Goal: Information Seeking & Learning: Check status

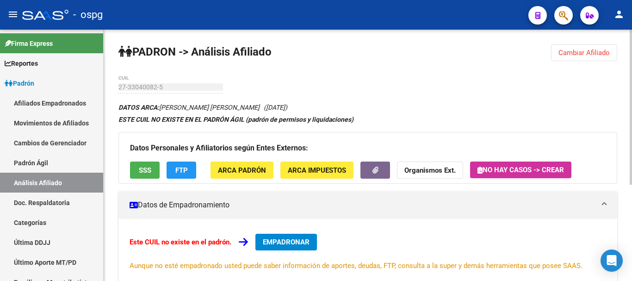
drag, startPoint x: 578, startPoint y: 40, endPoint x: 578, endPoint y: 48, distance: 7.9
click at [578, 41] on div "[PERSON_NAME] -> Análisis Afiliado Cambiar Afiliado 27-33040082-5 CUIL DATOS AR…" at bounding box center [368, 233] width 528 height 407
click at [577, 55] on span "Cambiar Afiliado" at bounding box center [583, 53] width 51 height 8
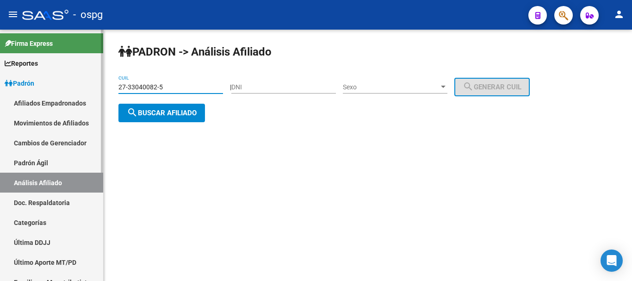
drag, startPoint x: 175, startPoint y: 86, endPoint x: 15, endPoint y: 89, distance: 160.0
click at [15, 89] on mat-sidenav-container "Firma Express Reportes Ingresos Devengados Análisis Histórico Detalles Transfer…" at bounding box center [316, 155] width 632 height 251
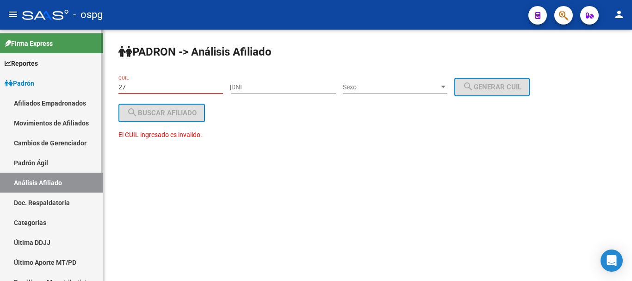
paste input "-92701026"
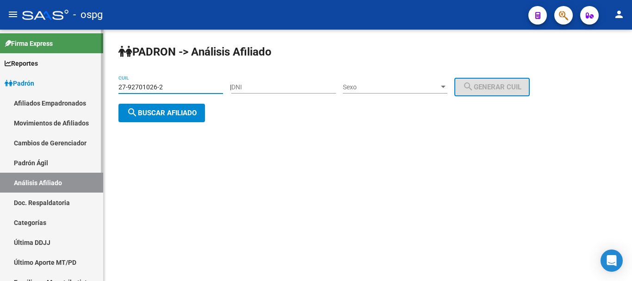
type input "27-92701026-2"
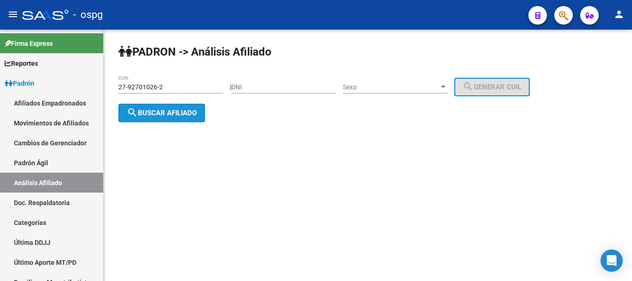
click at [135, 116] on mat-icon "search" at bounding box center [132, 112] width 11 height 11
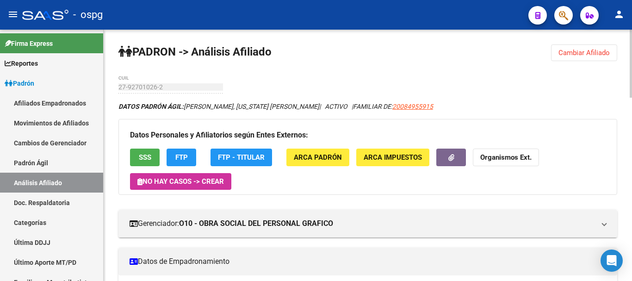
click at [631, 11] on div "menu - ospg person Firma Express Reportes Ingresos Devengados Análisis Históric…" at bounding box center [316, 140] width 632 height 281
drag, startPoint x: 573, startPoint y: 41, endPoint x: 565, endPoint y: 53, distance: 15.0
click at [565, 54] on span "Cambiar Afiliado" at bounding box center [583, 53] width 51 height 8
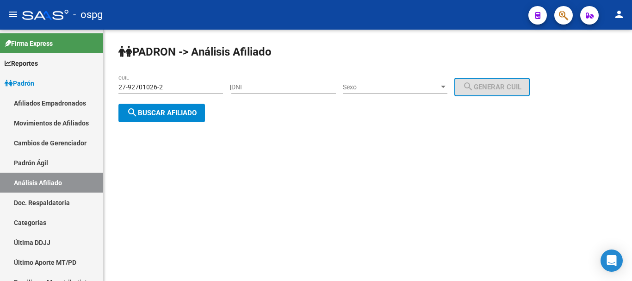
click at [252, 88] on input "DNI" at bounding box center [283, 87] width 104 height 8
type input "47018481"
click at [392, 85] on span "Sexo" at bounding box center [391, 87] width 96 height 8
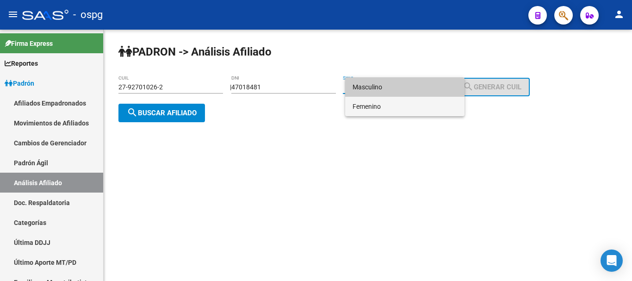
drag, startPoint x: 389, startPoint y: 98, endPoint x: 395, endPoint y: 87, distance: 12.6
click at [395, 87] on div "Masculino Femenino" at bounding box center [404, 96] width 119 height 39
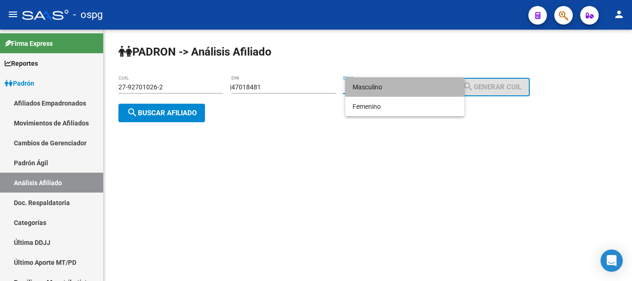
click at [395, 87] on span "Masculino" at bounding box center [404, 86] width 104 height 19
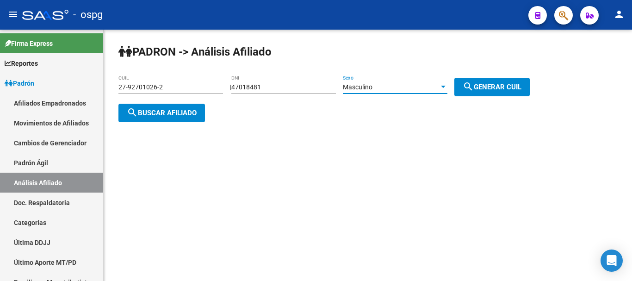
click at [505, 81] on button "search Generar CUIL" at bounding box center [491, 87] width 75 height 18
type input "20-47018481-8"
click at [147, 122] on div "[PERSON_NAME] -> Análisis Afiliado 20-47018481-8 CUIL | 47018481 DNI Masculino …" at bounding box center [368, 91] width 528 height 122
click at [152, 117] on button "search Buscar afiliado" at bounding box center [161, 113] width 86 height 18
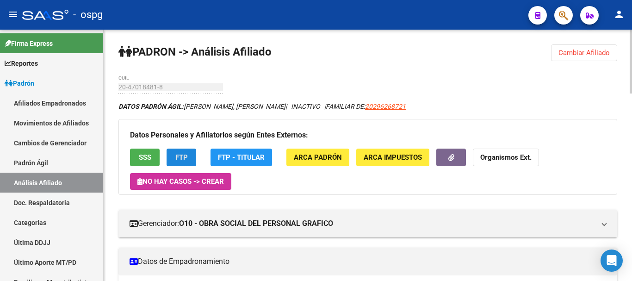
click at [180, 152] on button "FTP" at bounding box center [181, 156] width 30 height 17
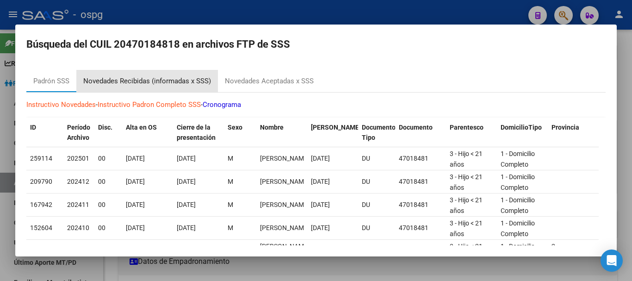
click at [199, 76] on div "Novedades Recibidas (informadas x SSS)" at bounding box center [147, 81] width 128 height 11
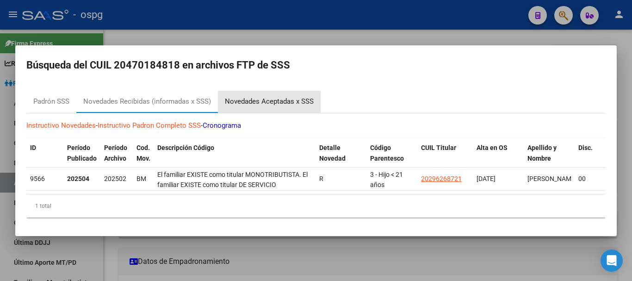
click at [276, 98] on div "Novedades Aceptadas x SSS" at bounding box center [269, 101] width 89 height 11
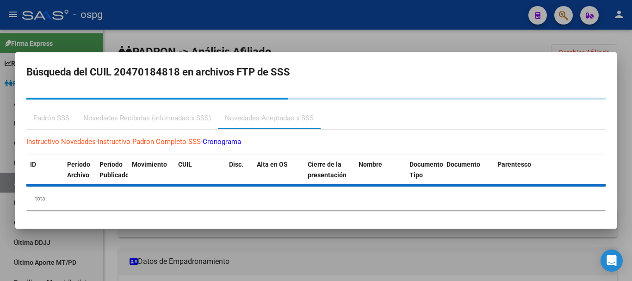
click at [342, 22] on div at bounding box center [316, 140] width 632 height 281
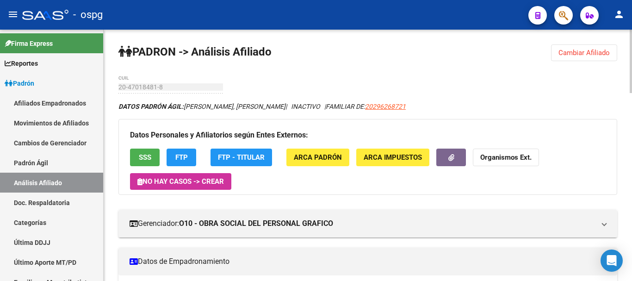
click at [537, 154] on button "Organismos Ext." at bounding box center [506, 156] width 66 height 17
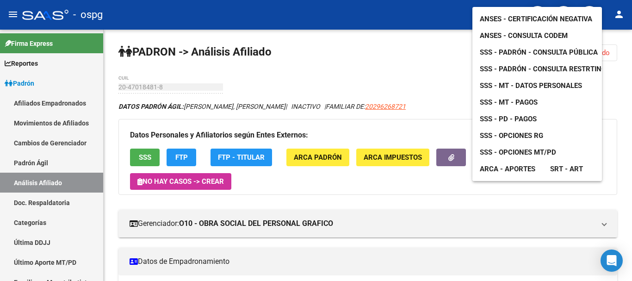
click at [523, 15] on span "ANSES - Certificación Negativa" at bounding box center [535, 19] width 112 height 8
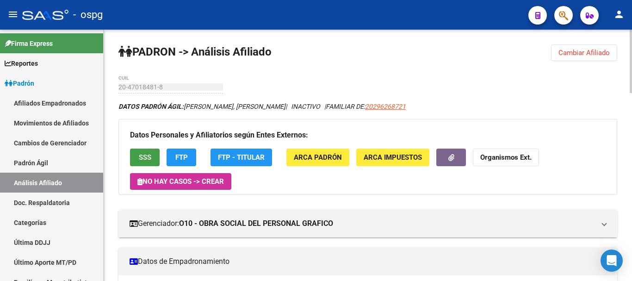
click at [151, 163] on button "SSS" at bounding box center [145, 156] width 30 height 17
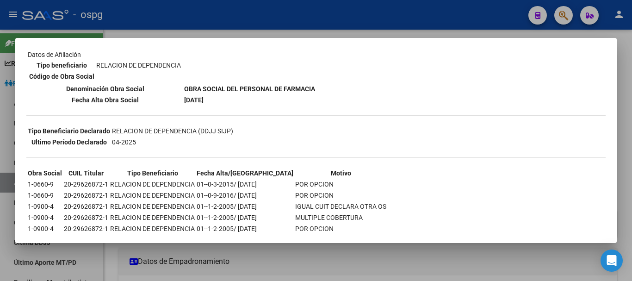
scroll to position [160, 0]
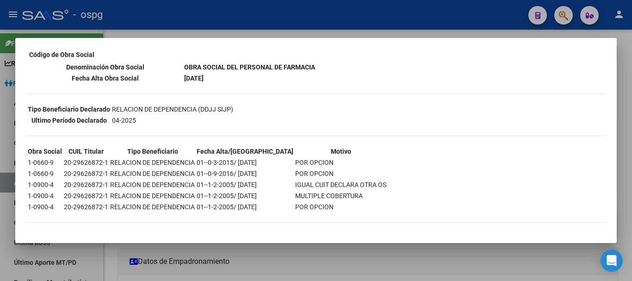
click at [224, 67] on b "OBRA SOCIAL DEL PERSONAL DE FARMACIA" at bounding box center [249, 66] width 131 height 7
drag, startPoint x: 182, startPoint y: 76, endPoint x: 240, endPoint y: 82, distance: 58.2
click at [240, 82] on table "DATOS DE AFILIACION VIGENTE Datos personales Parentesco TITULAR CUIL 20-4701848…" at bounding box center [171, 12] width 290 height 143
click at [240, 82] on td "[DATE]" at bounding box center [250, 78] width 132 height 10
click at [630, 65] on div at bounding box center [316, 140] width 632 height 281
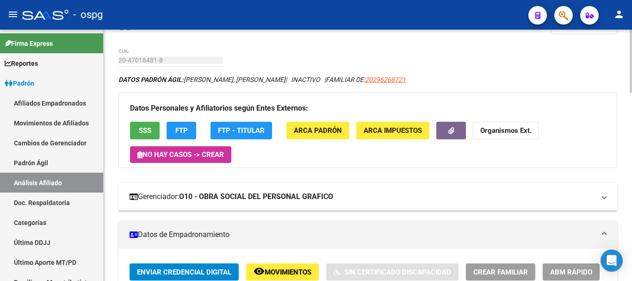
scroll to position [46, 0]
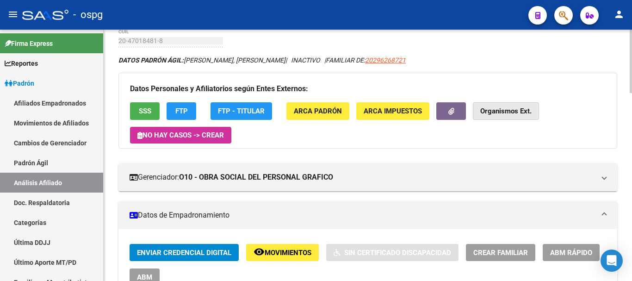
click at [502, 113] on strong "Organismos Ext." at bounding box center [505, 111] width 51 height 8
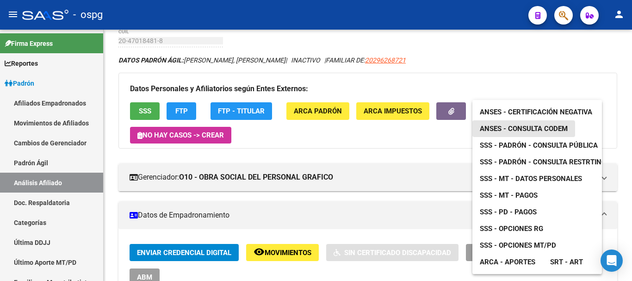
click at [544, 127] on span "ANSES - Consulta CODEM" at bounding box center [523, 128] width 88 height 8
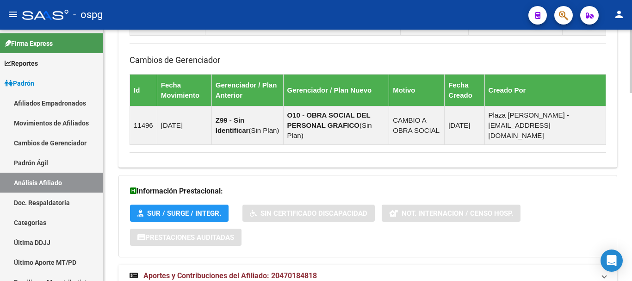
scroll to position [742, 0]
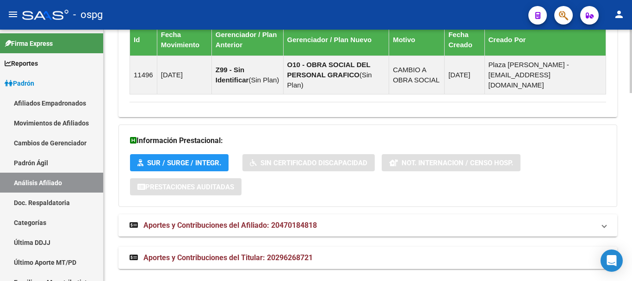
click at [631, 280] on html "menu - ospg person Firma Express Reportes Ingresos Devengados Análisis Históric…" at bounding box center [316, 140] width 632 height 281
click at [438, 220] on mat-panel-title "Aportes y Contribuciones del Afiliado: 20470184818" at bounding box center [361, 225] width 465 height 10
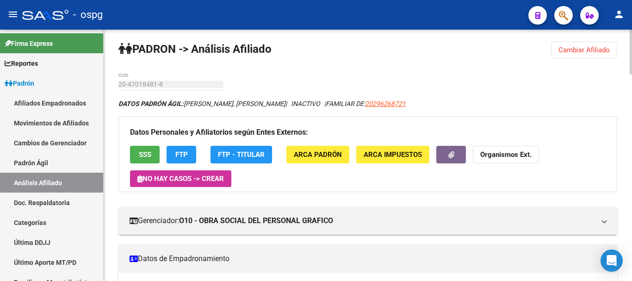
scroll to position [0, 0]
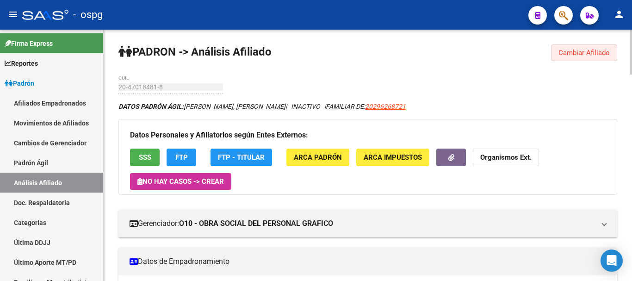
click at [592, 54] on span "Cambiar Afiliado" at bounding box center [583, 53] width 51 height 8
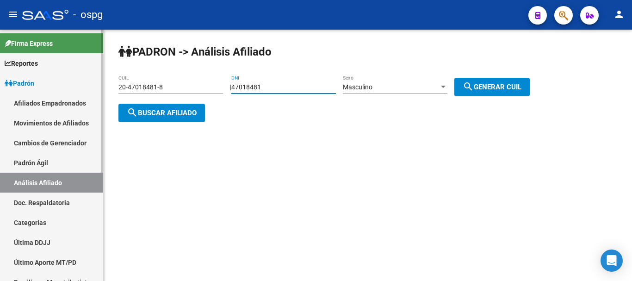
drag, startPoint x: 300, startPoint y: 89, endPoint x: 36, endPoint y: 86, distance: 263.6
click at [36, 86] on mat-sidenav-container "Firma Express Reportes Ingresos Devengados Análisis Histórico Detalles Transfer…" at bounding box center [316, 155] width 632 height 251
type input "44796707"
click at [351, 75] on div "[PERSON_NAME] -> Análisis Afiliado 20-47018481-8 CUIL | 44796707 DNI Masculino …" at bounding box center [368, 91] width 528 height 122
click at [359, 80] on div "Masculino Sexo" at bounding box center [395, 84] width 104 height 18
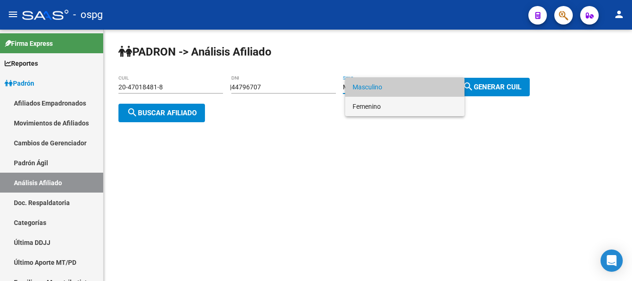
drag, startPoint x: 380, startPoint y: 98, endPoint x: 407, endPoint y: 99, distance: 27.3
click at [380, 99] on span "Femenino" at bounding box center [404, 106] width 104 height 19
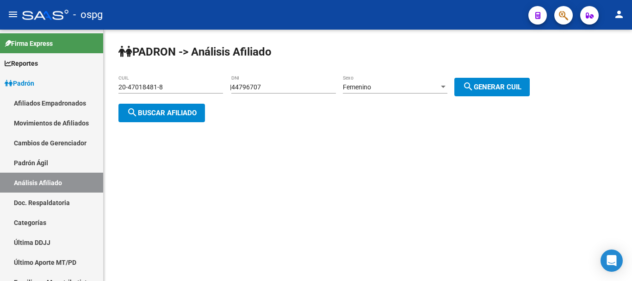
click at [487, 98] on div "[PERSON_NAME] -> Análisis Afiliado 20-47018481-8 CUIL | 44796707 DNI Femenino S…" at bounding box center [368, 91] width 528 height 122
drag, startPoint x: 477, startPoint y: 86, endPoint x: 443, endPoint y: 90, distance: 33.9
click at [473, 86] on mat-icon "search" at bounding box center [467, 86] width 11 height 11
type input "27-44796707-9"
click at [194, 113] on span "search Buscar afiliado" at bounding box center [162, 113] width 70 height 8
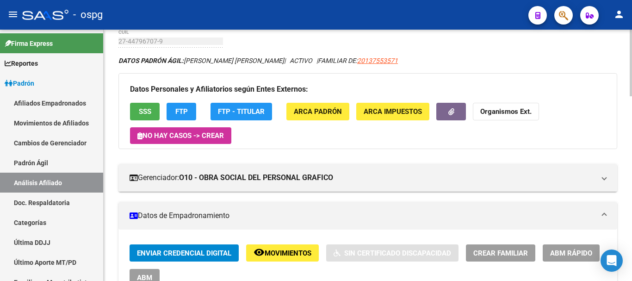
scroll to position [46, 0]
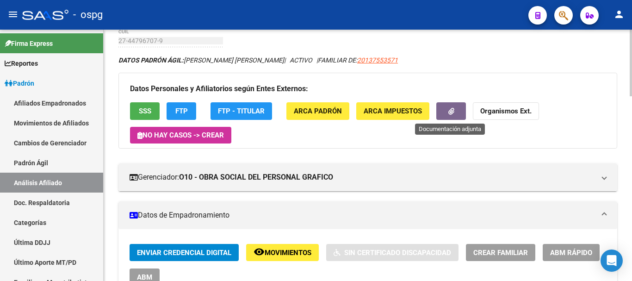
click at [451, 107] on span "button" at bounding box center [451, 111] width 6 height 8
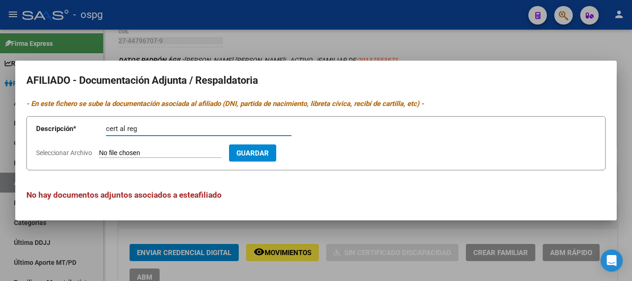
type input "cert al reg"
click at [68, 153] on span "Seleccionar Archivo" at bounding box center [64, 152] width 56 height 7
click at [99, 153] on input "Seleccionar Archivo" at bounding box center [160, 153] width 123 height 9
type input "C:\fakepath\20250812043947338.pdf"
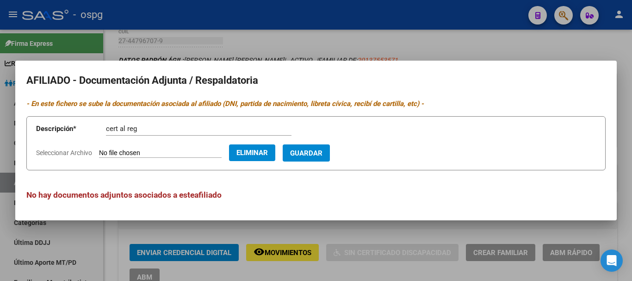
click at [320, 155] on span "Guardar" at bounding box center [306, 153] width 32 height 8
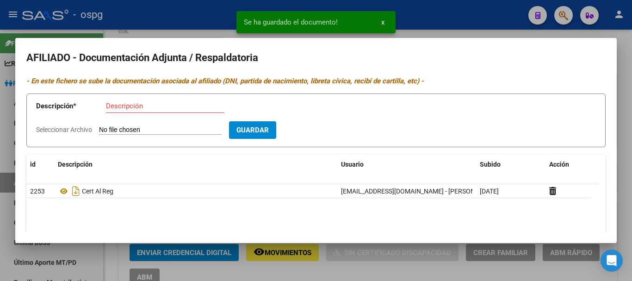
click at [449, 19] on div at bounding box center [316, 140] width 632 height 281
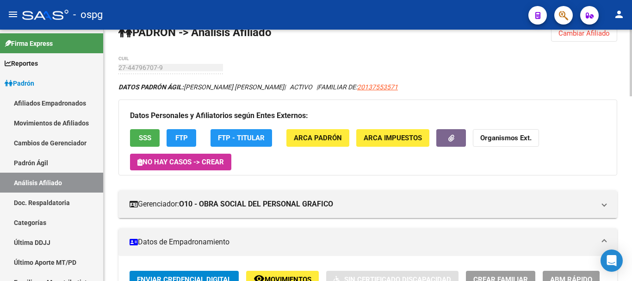
scroll to position [0, 0]
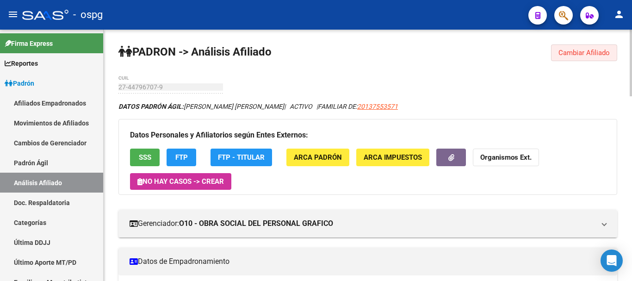
click at [572, 57] on button "Cambiar Afiliado" at bounding box center [584, 52] width 66 height 17
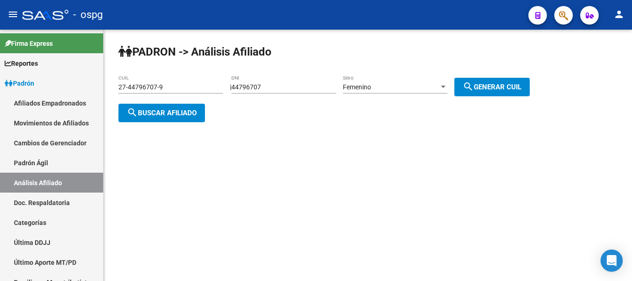
drag, startPoint x: 296, startPoint y: 93, endPoint x: 271, endPoint y: 83, distance: 27.0
click at [271, 83] on div "44796707 DNI" at bounding box center [283, 84] width 104 height 18
drag, startPoint x: 274, startPoint y: 85, endPoint x: 230, endPoint y: 81, distance: 44.0
click at [230, 81] on div "[PERSON_NAME] -> Análisis Afiliado 27-44796707-9 CUIL | 44796707 DNI Femenino S…" at bounding box center [368, 91] width 528 height 122
type input "58296689"
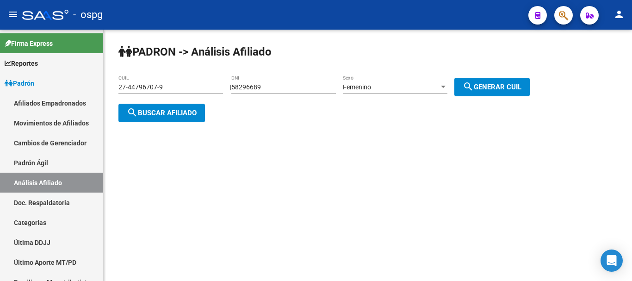
click at [364, 81] on div "Femenino Sexo" at bounding box center [395, 84] width 104 height 18
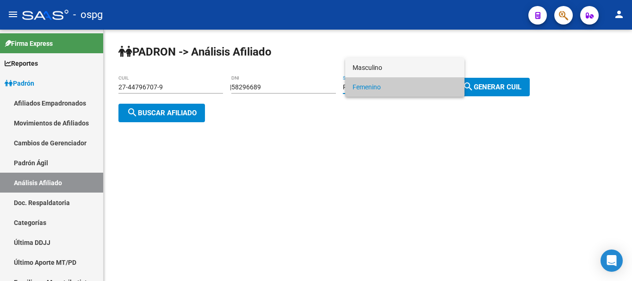
drag, startPoint x: 393, startPoint y: 54, endPoint x: 393, endPoint y: 60, distance: 6.0
click at [393, 59] on div "Masculino Femenino" at bounding box center [316, 140] width 632 height 281
click at [449, 64] on span "Masculino" at bounding box center [404, 67] width 104 height 19
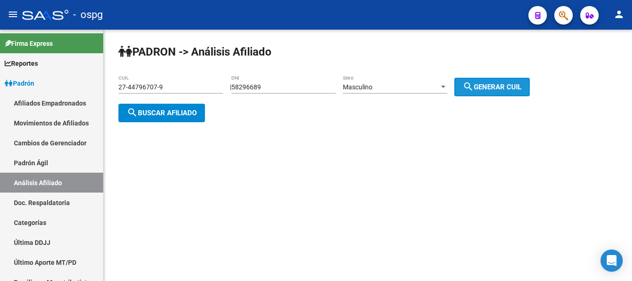
click at [473, 83] on mat-icon "search" at bounding box center [467, 86] width 11 height 11
type input "20-58296689-4"
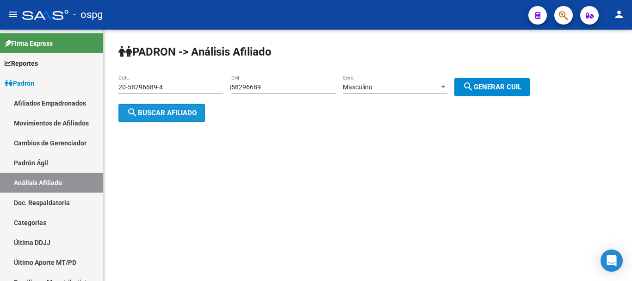
click at [197, 111] on span "search Buscar afiliado" at bounding box center [162, 113] width 70 height 8
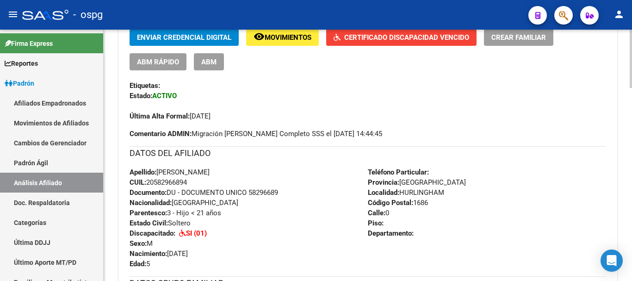
scroll to position [104, 0]
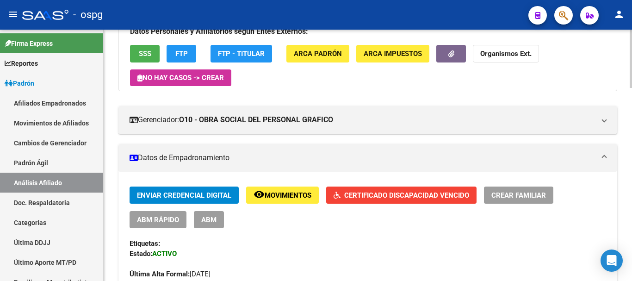
click at [631, 80] on div at bounding box center [630, 82] width 2 height 58
click at [184, 52] on span "FTP" at bounding box center [181, 54] width 12 height 8
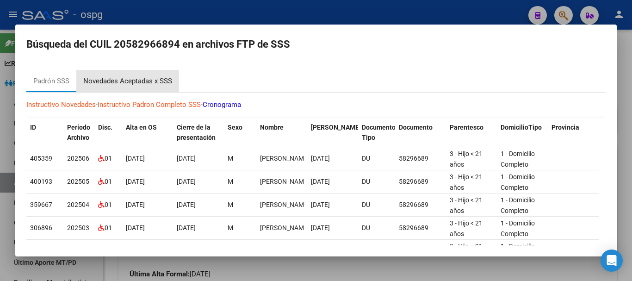
click at [106, 83] on div "Novedades Aceptadas x SSS" at bounding box center [127, 81] width 89 height 11
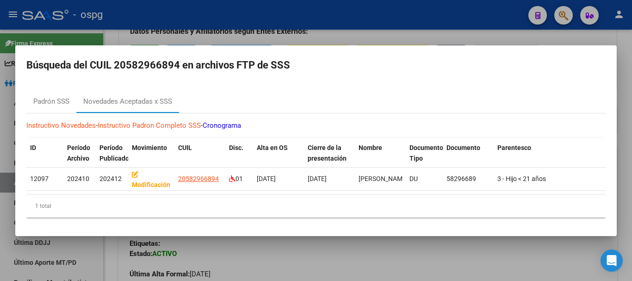
click at [335, 31] on div at bounding box center [316, 140] width 632 height 281
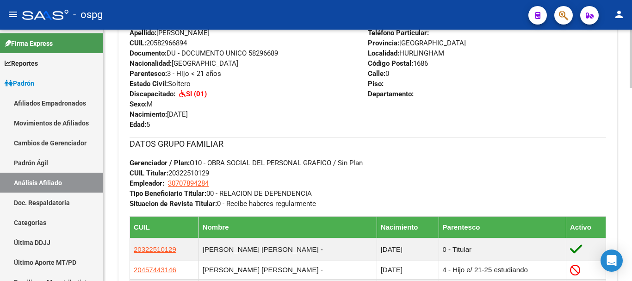
scroll to position [0, 0]
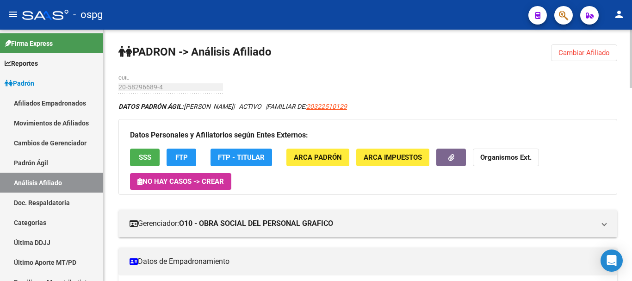
click at [631, 28] on div "menu - ospg person Firma Express Reportes Ingresos Devengados Análisis Históric…" at bounding box center [316, 140] width 632 height 281
drag, startPoint x: 425, startPoint y: 119, endPoint x: 426, endPoint y: 130, distance: 11.1
click at [426, 130] on div "Datos Personales y Afiliatorios según Entes Externos: SSS FTP FTP - Titular ARC…" at bounding box center [367, 156] width 498 height 75
click at [427, 130] on h3 "Datos Personales y Afiliatorios según Entes Externos:" at bounding box center [367, 135] width 475 height 13
click at [237, 0] on html "menu - ospg person Firma Express Reportes Ingresos Devengados Análisis Históric…" at bounding box center [316, 140] width 632 height 281
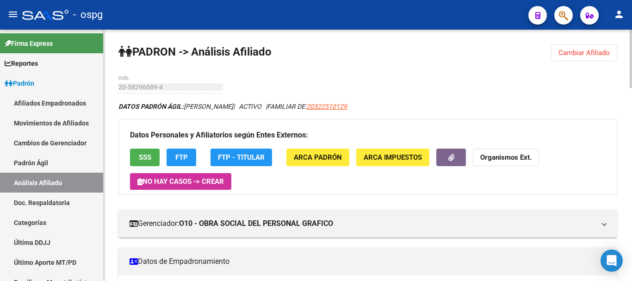
click at [575, 47] on button "Cambiar Afiliado" at bounding box center [584, 52] width 66 height 17
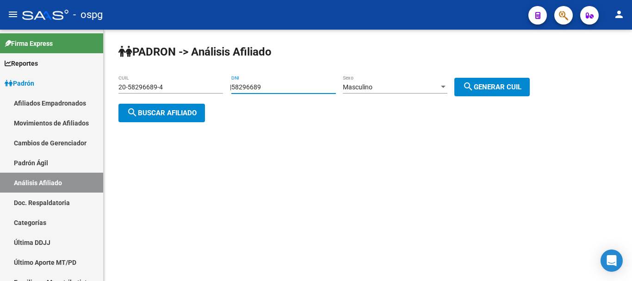
drag, startPoint x: 294, startPoint y: 85, endPoint x: 186, endPoint y: 85, distance: 107.3
click at [186, 85] on app-analisis-afiliado "[PERSON_NAME] -> Análisis Afiliado 20-58296689-4 CUIL | 58296689 DNI Masculino …" at bounding box center [327, 99] width 418 height 33
type input "21481274"
drag, startPoint x: 495, startPoint y: 95, endPoint x: 500, endPoint y: 88, distance: 8.6
click at [495, 94] on button "search Generar CUIL" at bounding box center [491, 87] width 75 height 18
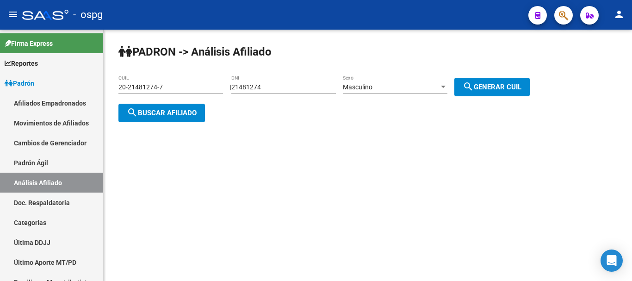
click at [500, 85] on span "search Generar CUIL" at bounding box center [491, 87] width 59 height 8
click at [176, 115] on span "search Buscar afiliado" at bounding box center [162, 113] width 70 height 8
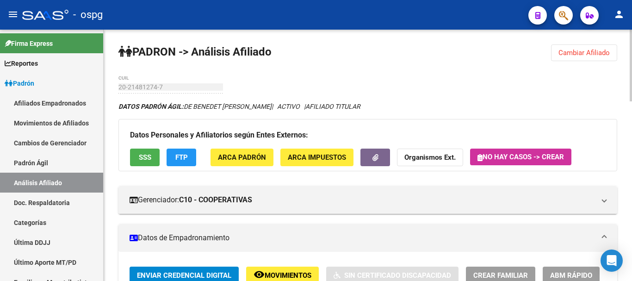
scroll to position [630, 0]
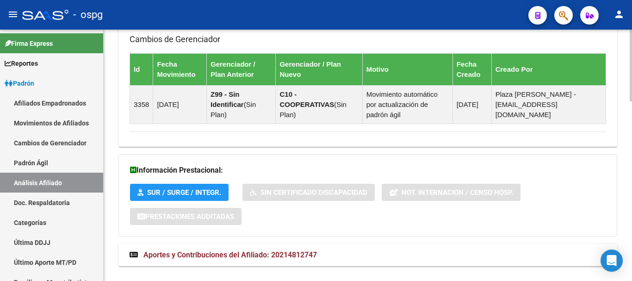
click at [609, 280] on html "menu - ospg person Firma Express Reportes Ingresos Devengados Análisis Históric…" at bounding box center [316, 140] width 632 height 281
drag, startPoint x: 358, startPoint y: 221, endPoint x: 348, endPoint y: 231, distance: 15.0
click at [346, 250] on mat-panel-title "Aportes y Contribuciones del Afiliado: 20214812747" at bounding box center [361, 255] width 465 height 10
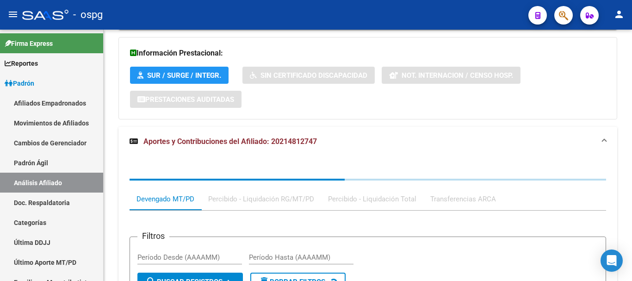
scroll to position [777, 0]
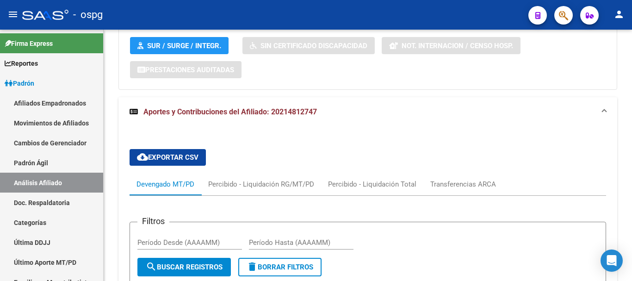
click at [449, 173] on div "Transferencias ARCA" at bounding box center [463, 184] width 80 height 22
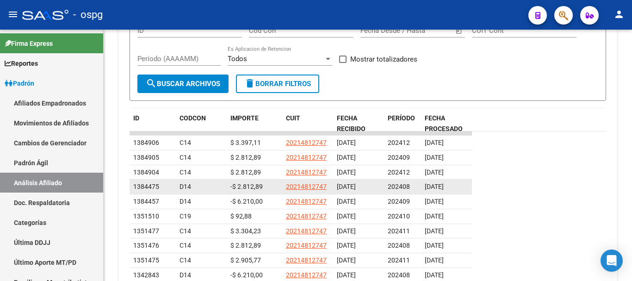
scroll to position [995, 0]
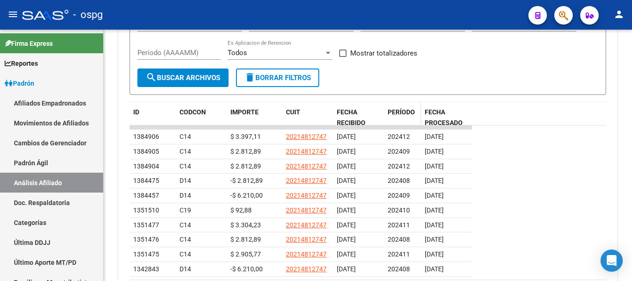
click at [401, 102] on datatable-header-cell "PERÍODO" at bounding box center [402, 117] width 37 height 31
click at [402, 102] on datatable-header-cell "PERÍODO" at bounding box center [402, 117] width 37 height 31
click at [404, 108] on span "PERÍODO" at bounding box center [400, 111] width 27 height 7
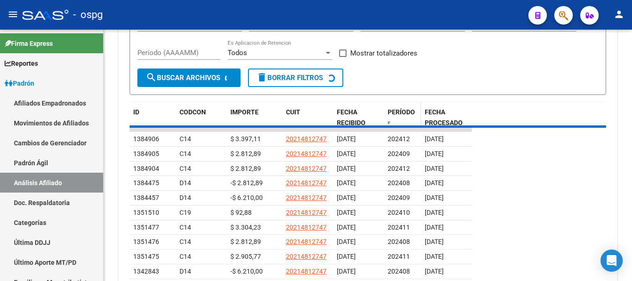
click at [404, 108] on span "PERÍODO" at bounding box center [400, 111] width 27 height 7
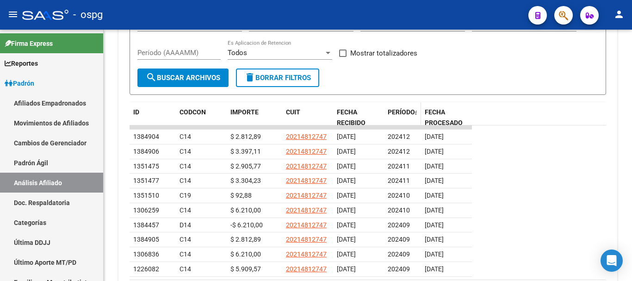
click at [404, 108] on span "PERÍODO" at bounding box center [400, 111] width 27 height 7
click at [397, 107] on div "PERÍODO" at bounding box center [402, 116] width 30 height 19
click at [388, 119] on span at bounding box center [388, 122] width 2 height 6
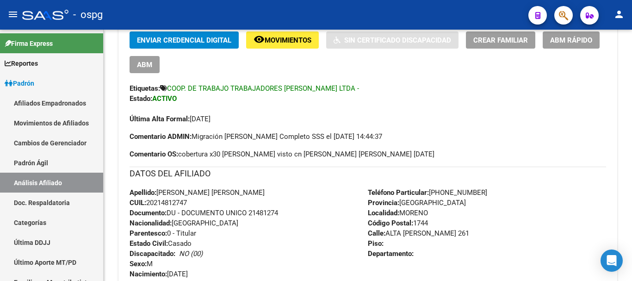
scroll to position [0, 0]
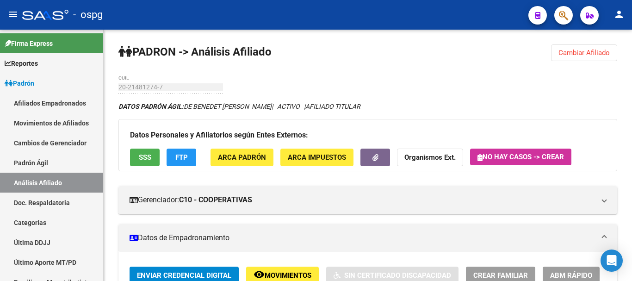
click at [631, 53] on div at bounding box center [630, 155] width 2 height 251
drag, startPoint x: 598, startPoint y: 48, endPoint x: 348, endPoint y: 96, distance: 254.6
click at [597, 48] on button "Cambiar Afiliado" at bounding box center [584, 52] width 66 height 17
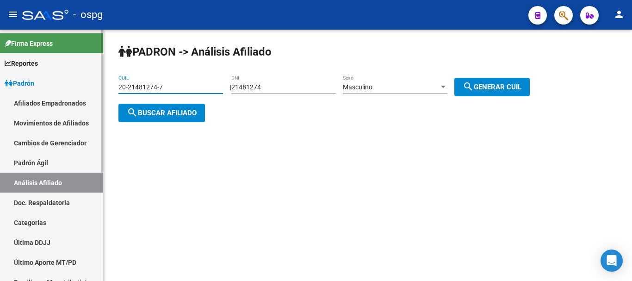
drag, startPoint x: 181, startPoint y: 88, endPoint x: 23, endPoint y: 86, distance: 158.6
click at [23, 86] on mat-sidenav-container "Firma Express Reportes Ingresos Devengados Análisis Histórico Detalles Transfer…" at bounding box center [316, 155] width 632 height 251
paste input "95948364-8"
type input "20-95948364-8"
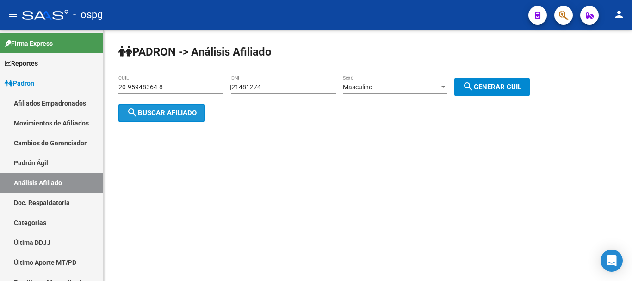
click at [198, 115] on button "search Buscar afiliado" at bounding box center [161, 113] width 86 height 18
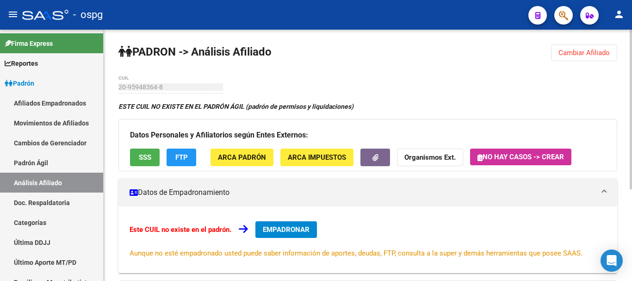
click at [197, 156] on app-movimiento-sss "FTP" at bounding box center [184, 156] width 37 height 17
click at [186, 157] on span "FTP" at bounding box center [181, 158] width 12 height 8
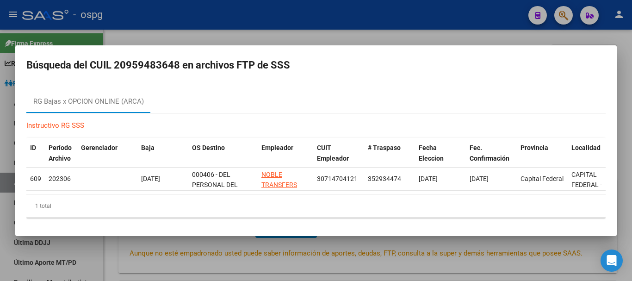
click at [409, 45] on mat-dialog-container "Búsqueda del CUIL 20959483648 en archivos FTP de SSS [PERSON_NAME] x OPCION ONL…" at bounding box center [315, 140] width 601 height 190
click at [451, 45] on mat-dialog-container "Búsqueda del CUIL 20959483648 en archivos FTP de SSS [PERSON_NAME] x OPCION ONL…" at bounding box center [315, 140] width 601 height 190
click at [468, 30] on div at bounding box center [316, 140] width 632 height 281
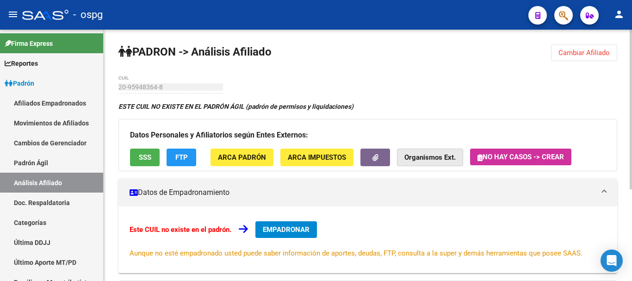
click at [424, 166] on button "Organismos Ext." at bounding box center [430, 156] width 66 height 17
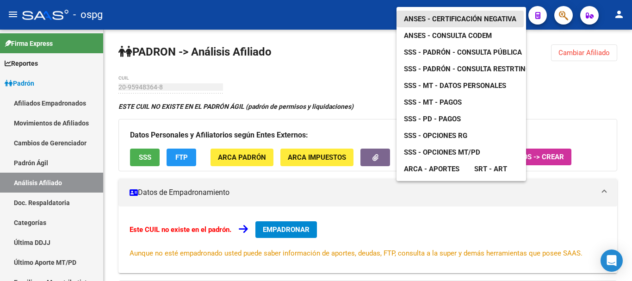
click at [480, 15] on span "ANSES - Certificación Negativa" at bounding box center [460, 19] width 112 height 8
